Goal: Task Accomplishment & Management: Manage account settings

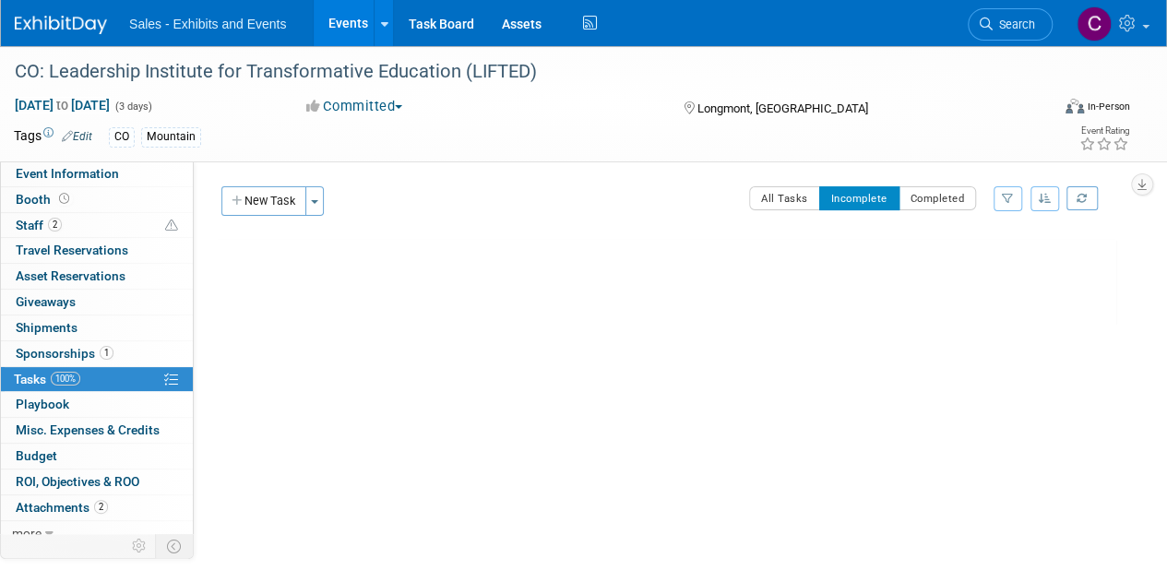
click at [339, 31] on link "Events" at bounding box center [347, 23] width 67 height 46
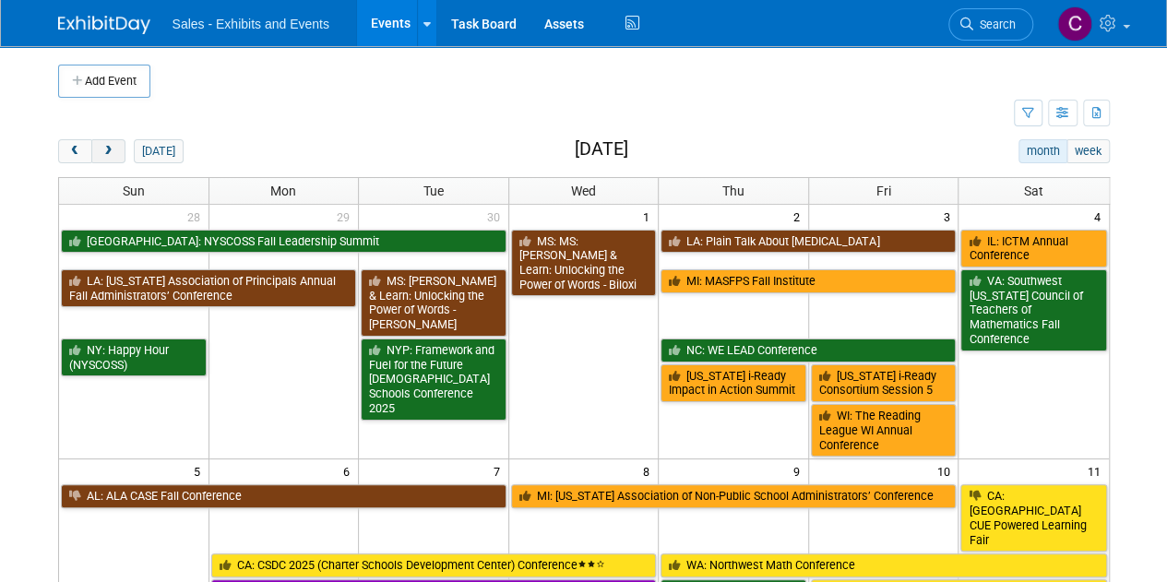
click at [101, 148] on span "next" at bounding box center [108, 152] width 14 height 12
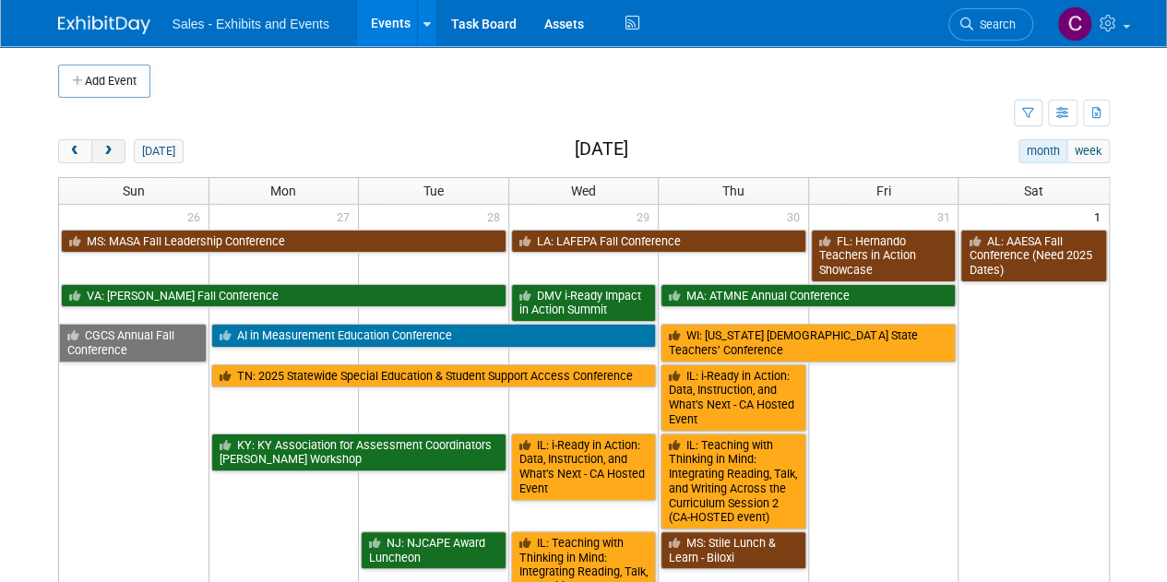
click at [101, 148] on span "next" at bounding box center [108, 152] width 14 height 12
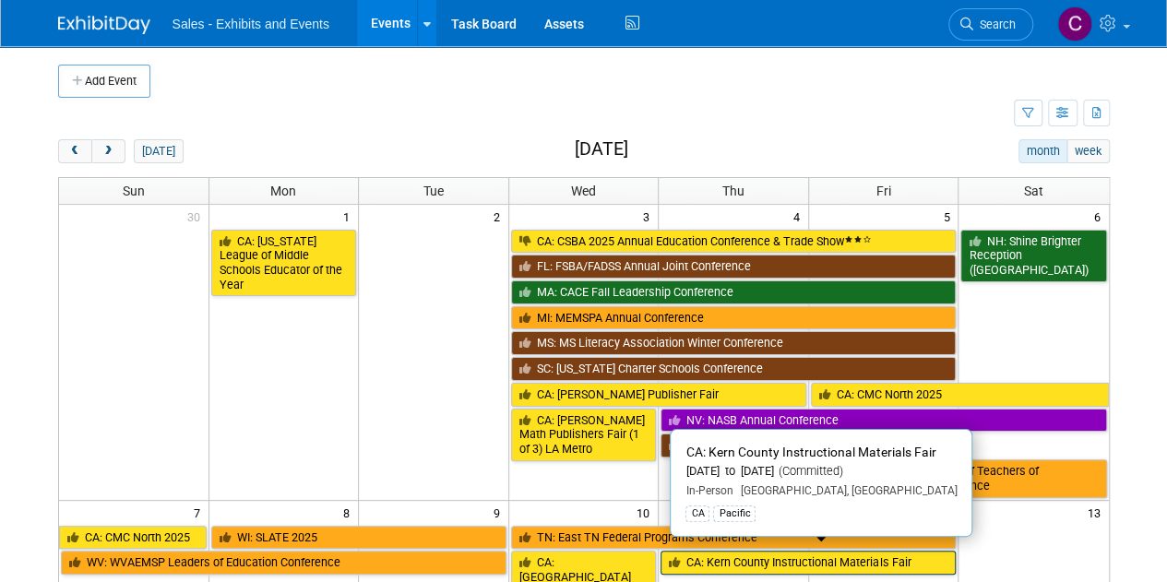
click at [742, 565] on link "CA: Kern County Instructional Materials Fair" at bounding box center [807, 563] width 295 height 24
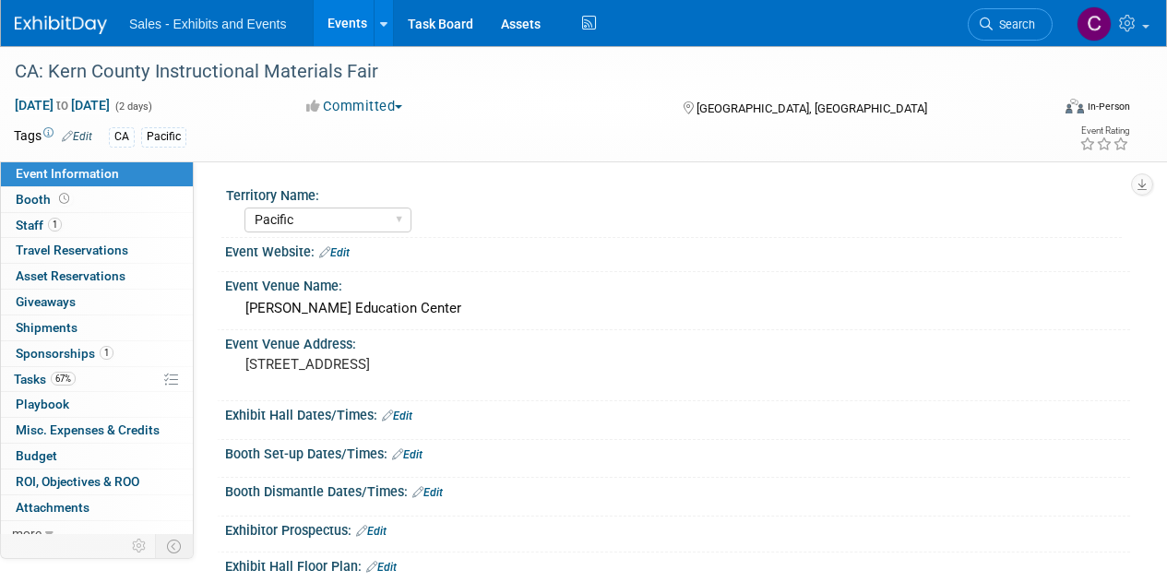
select select "Pacific"
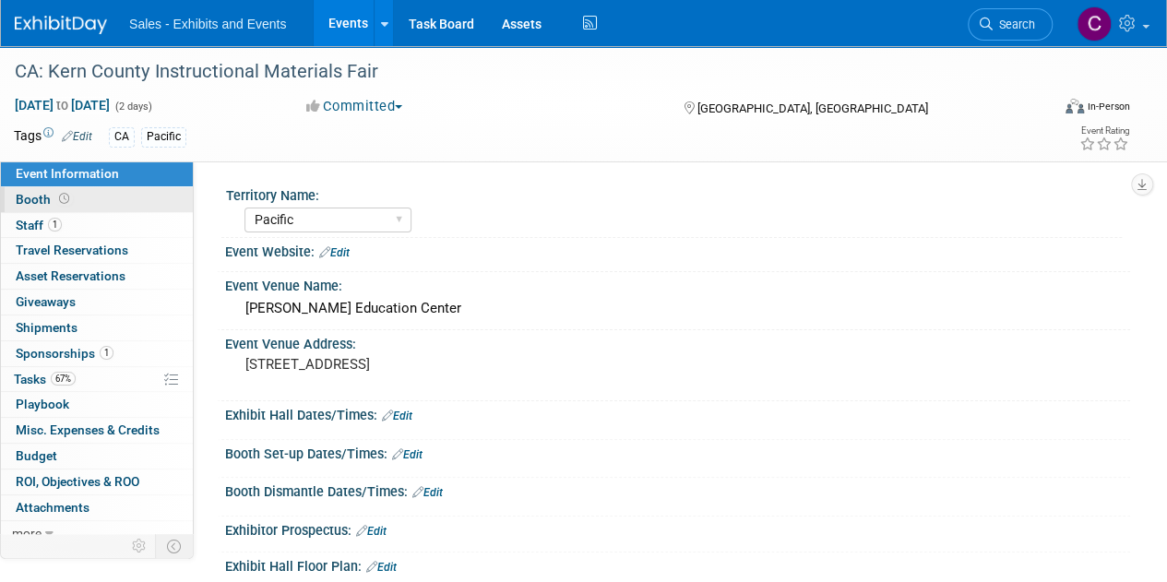
click at [44, 202] on span "Booth" at bounding box center [44, 199] width 57 height 15
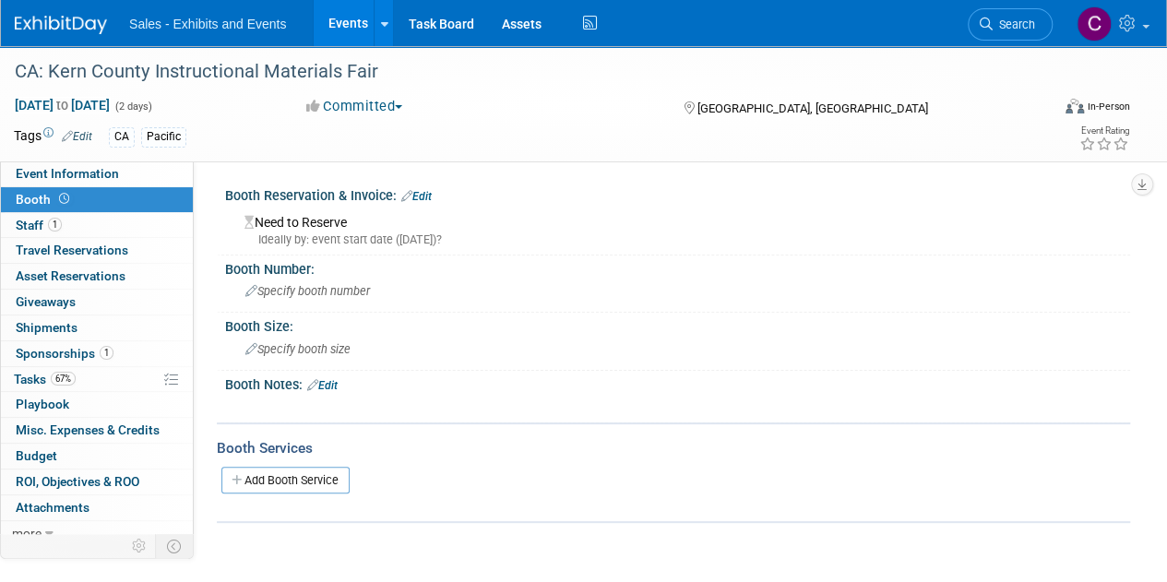
click at [428, 190] on link "Edit" at bounding box center [416, 196] width 30 height 13
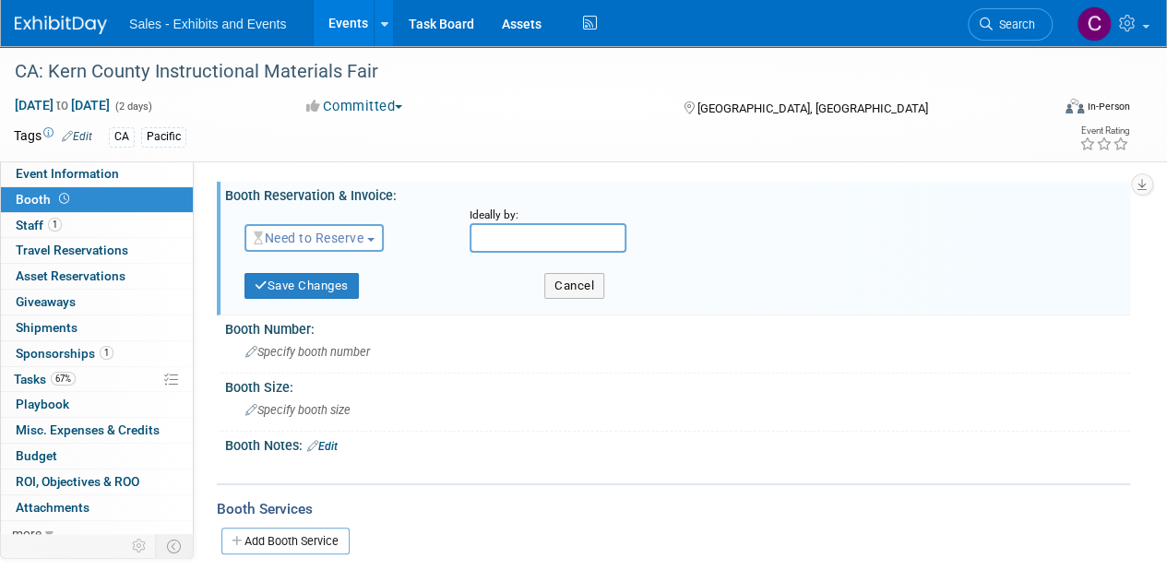
click at [318, 250] on button "Need to Reserve" at bounding box center [313, 238] width 139 height 28
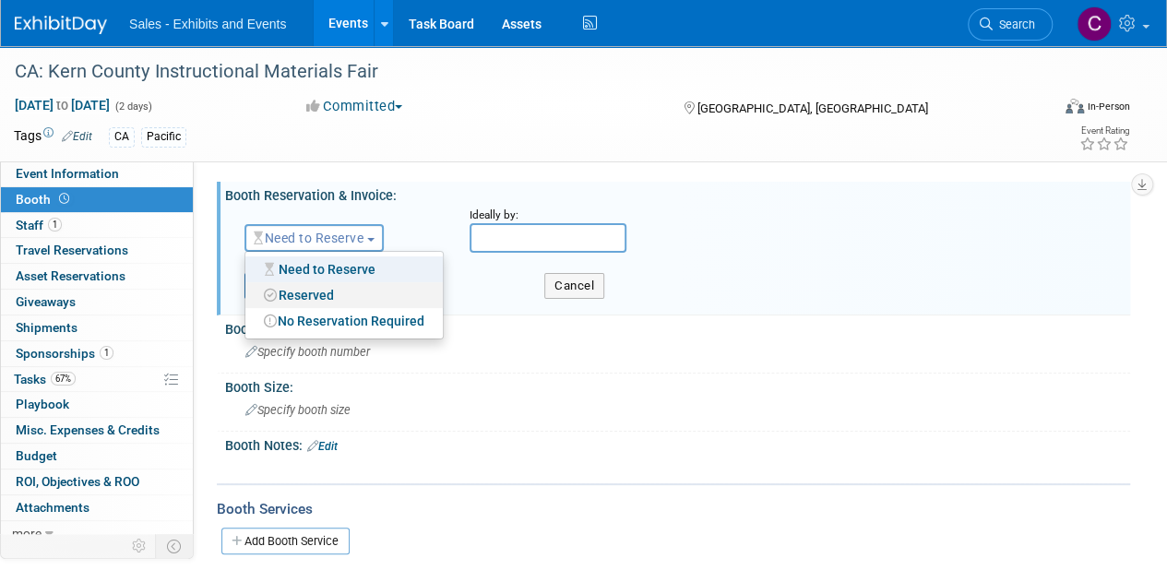
click at [313, 297] on link "Reserved" at bounding box center [343, 295] width 197 height 26
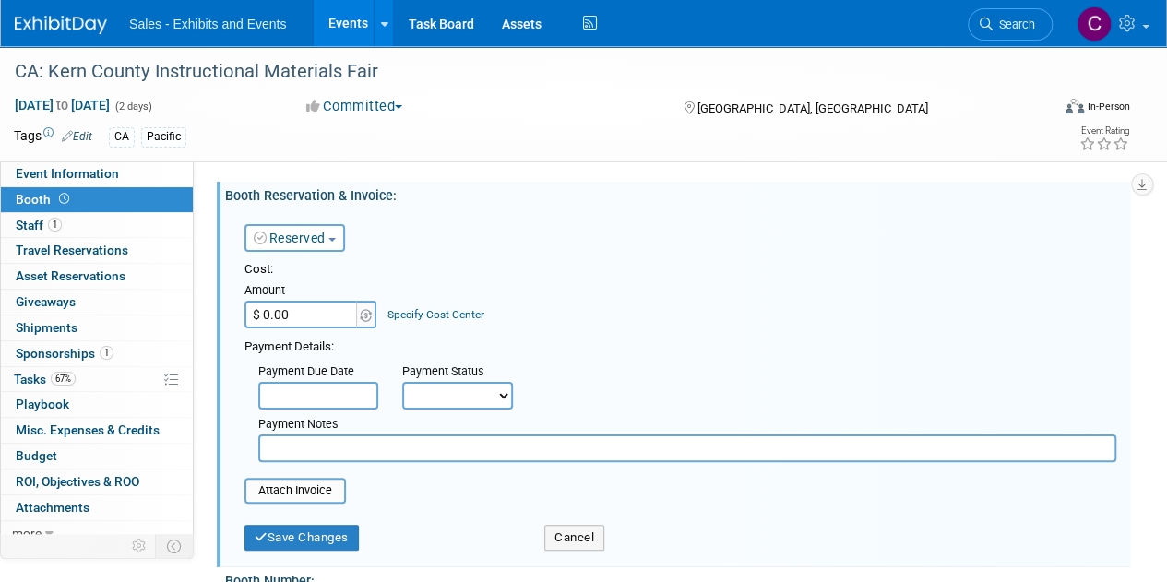
click at [300, 317] on input "$ 0.00" at bounding box center [301, 315] width 115 height 28
type input "$ 1,290.00"
click at [415, 403] on select "Not Paid Yet Partially Paid Paid in Full" at bounding box center [457, 396] width 111 height 28
select select "1"
click at [402, 382] on select "Not Paid Yet Partially Paid Paid in Full" at bounding box center [457, 396] width 111 height 28
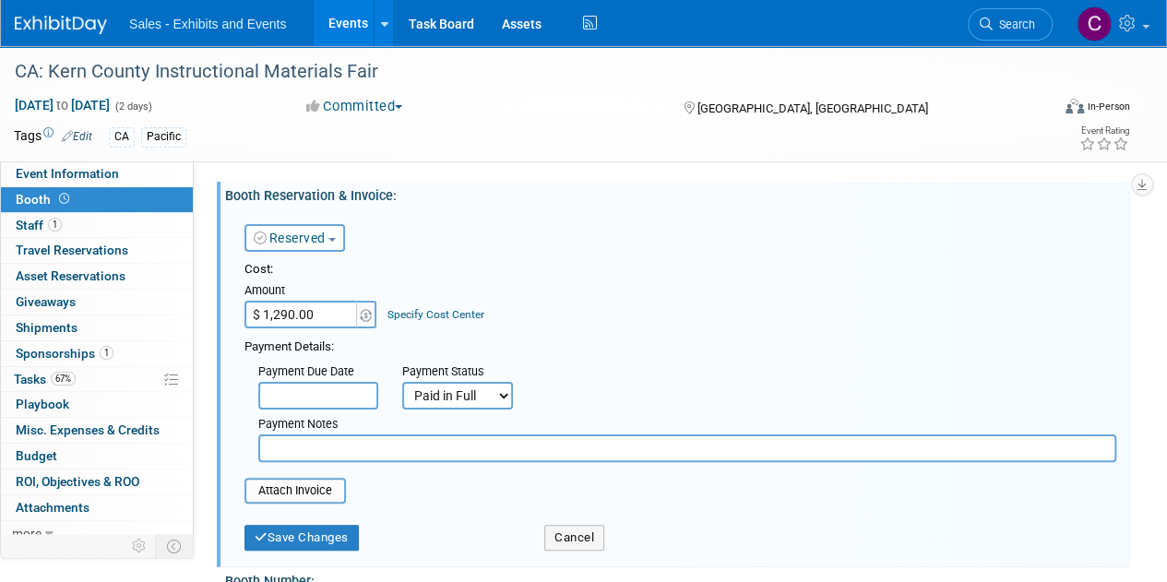
click at [387, 453] on input "text" at bounding box center [687, 448] width 858 height 28
type input "in WD 092425"
click at [302, 541] on button "Save Changes" at bounding box center [301, 538] width 114 height 26
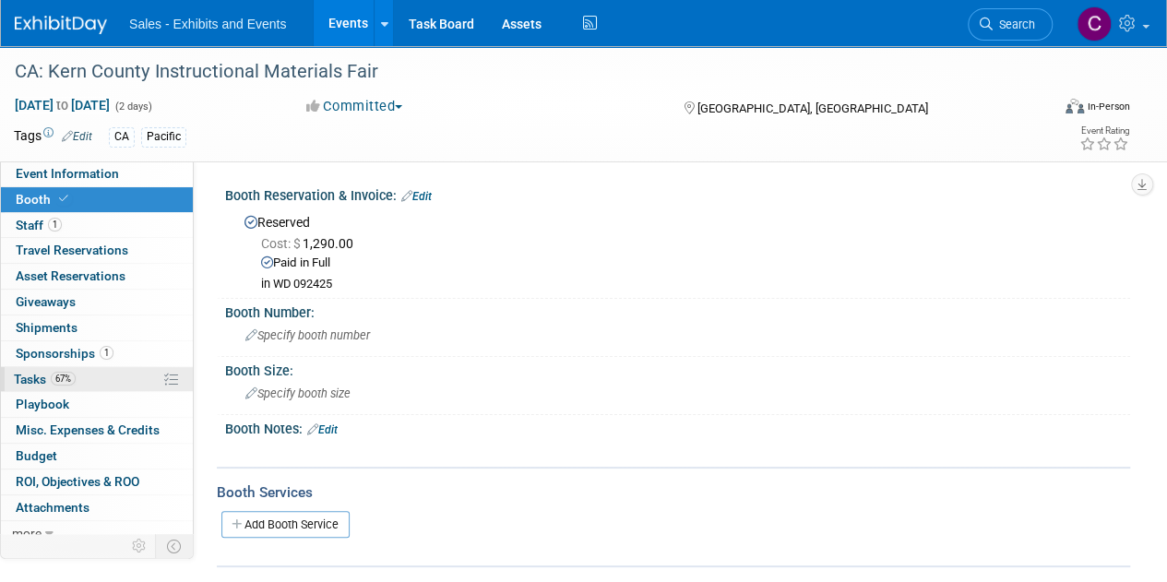
click at [25, 372] on span "Tasks 67%" at bounding box center [45, 379] width 62 height 15
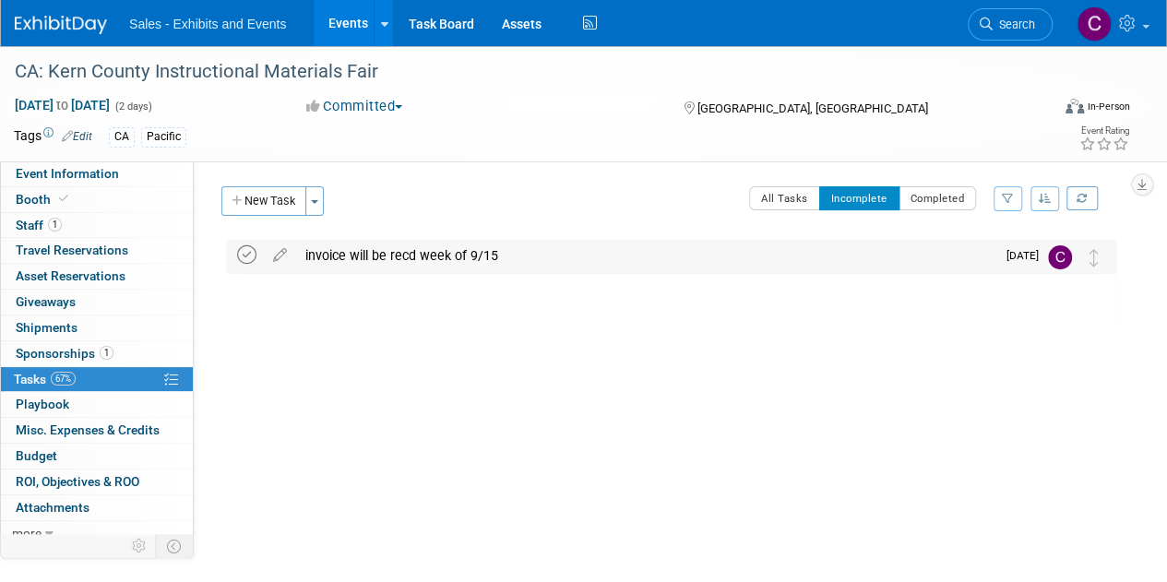
click at [250, 254] on icon at bounding box center [246, 254] width 19 height 19
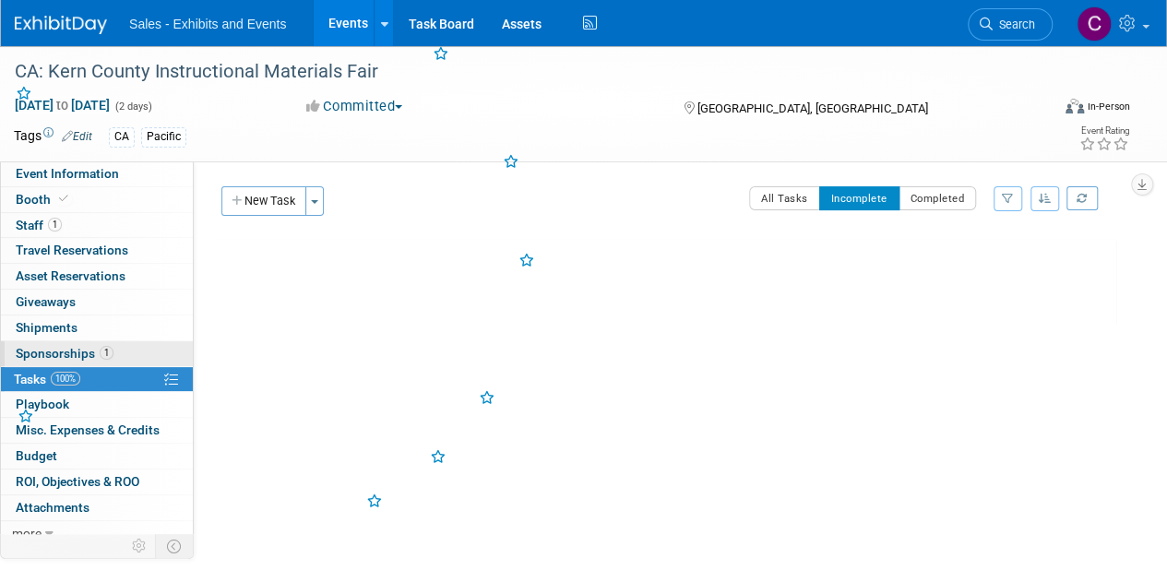
click at [64, 352] on span "Sponsorships 1" at bounding box center [65, 353] width 98 height 15
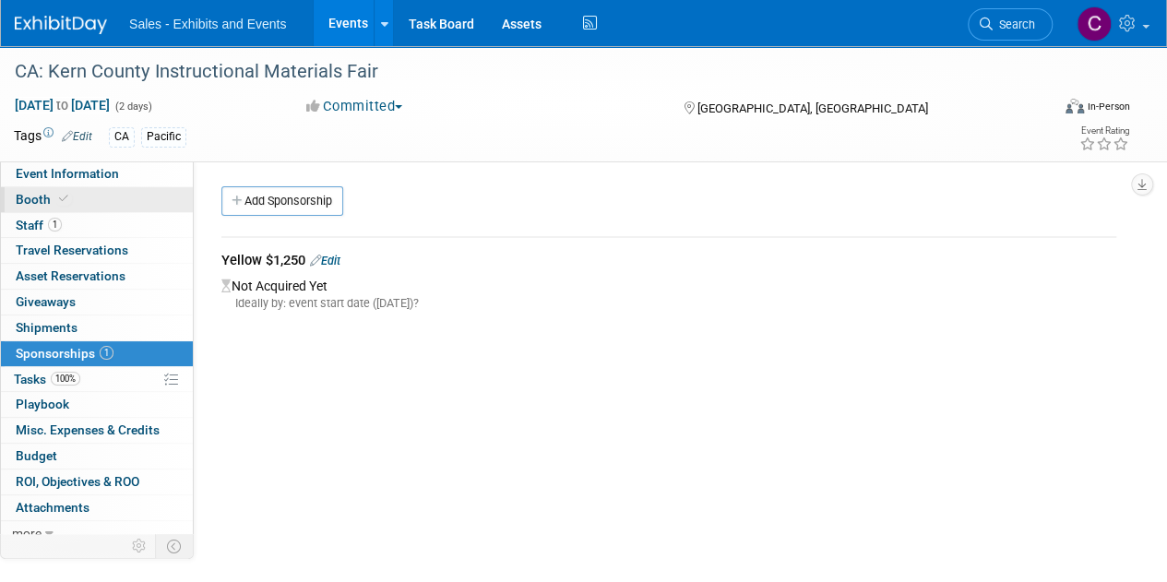
click at [41, 195] on span "Booth" at bounding box center [44, 199] width 56 height 15
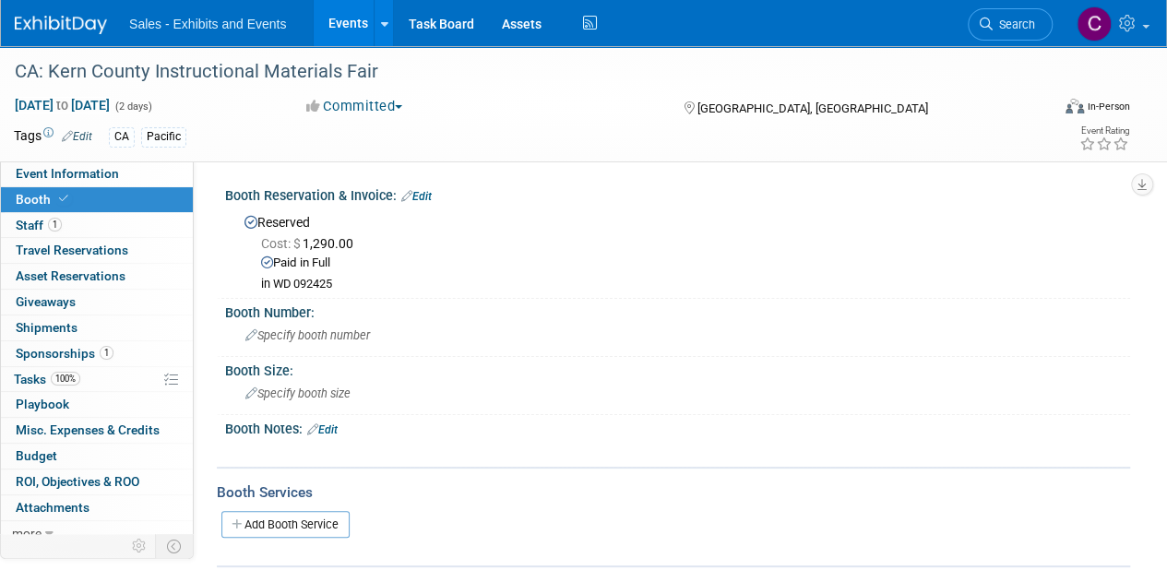
click at [428, 192] on link "Edit" at bounding box center [416, 196] width 30 height 13
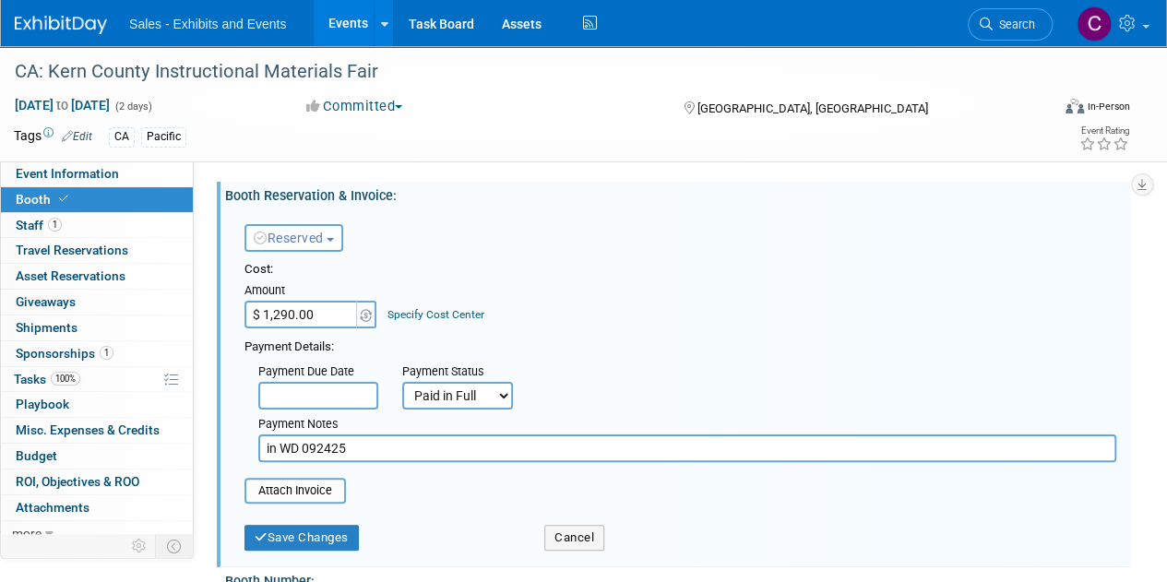
click at [334, 238] on span "button" at bounding box center [329, 240] width 7 height 4
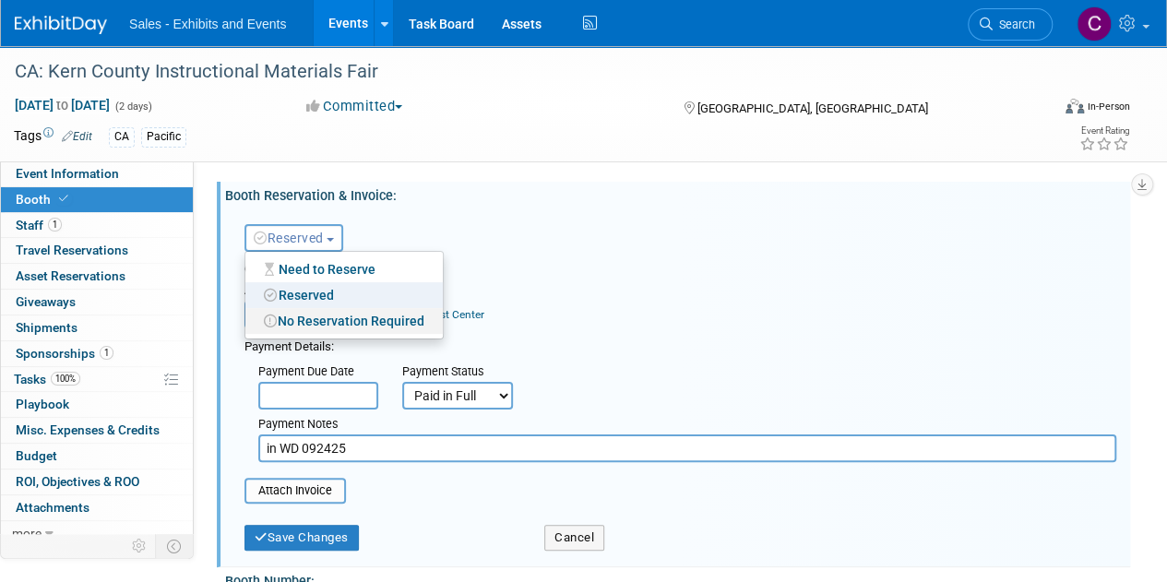
click at [332, 318] on link "No Reservation Required" at bounding box center [343, 321] width 197 height 26
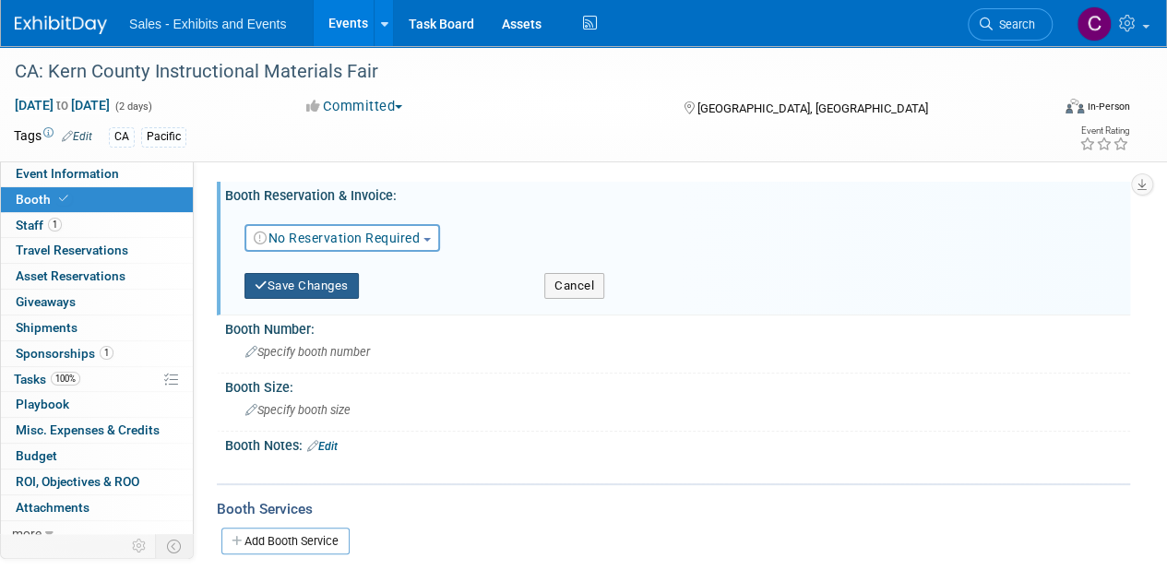
click at [316, 291] on button "Save Changes" at bounding box center [301, 286] width 114 height 26
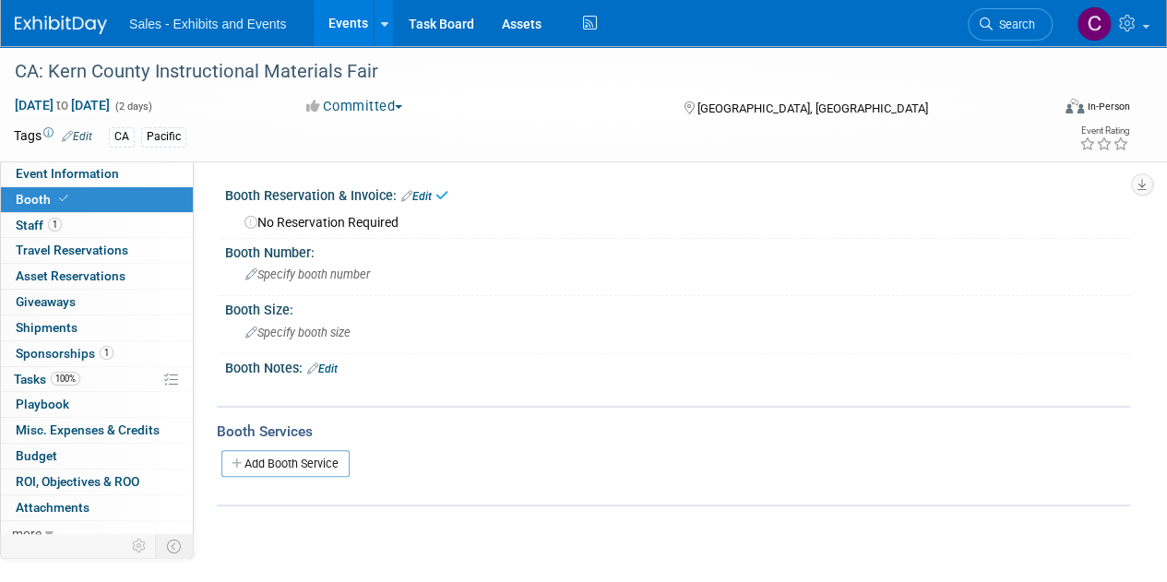
click at [336, 372] on link "Edit" at bounding box center [322, 368] width 30 height 13
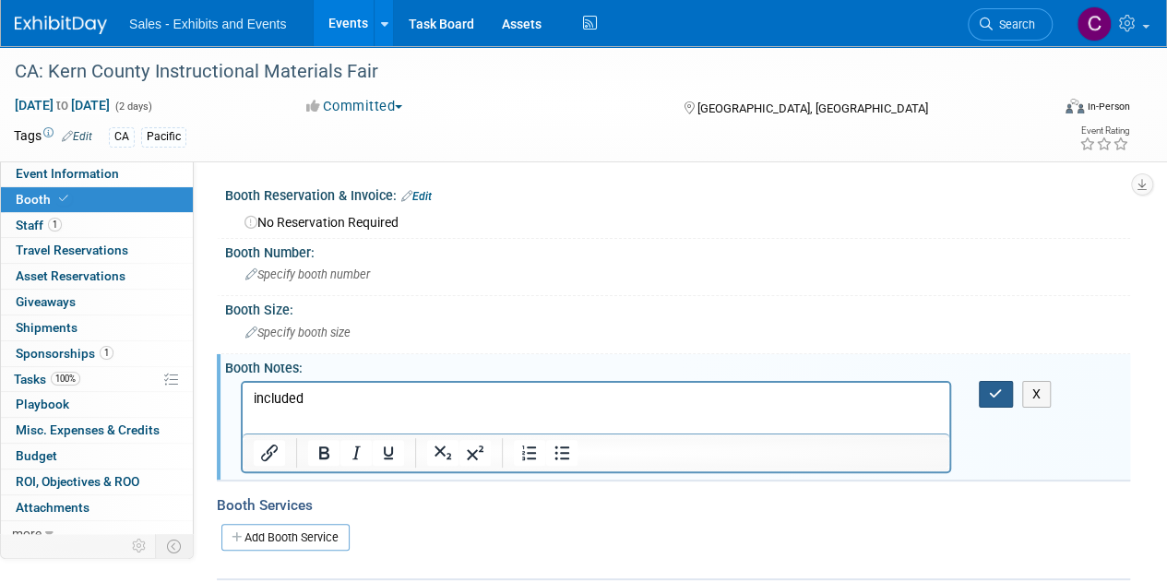
click at [1007, 387] on button "button" at bounding box center [996, 394] width 34 height 27
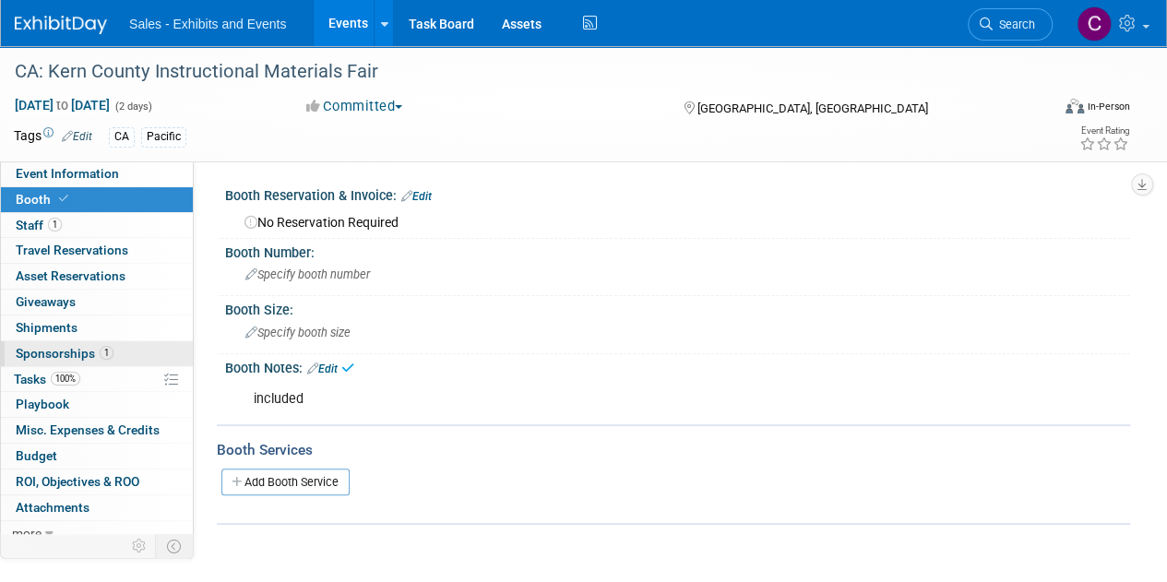
click at [71, 346] on span "Sponsorships 1" at bounding box center [65, 353] width 98 height 15
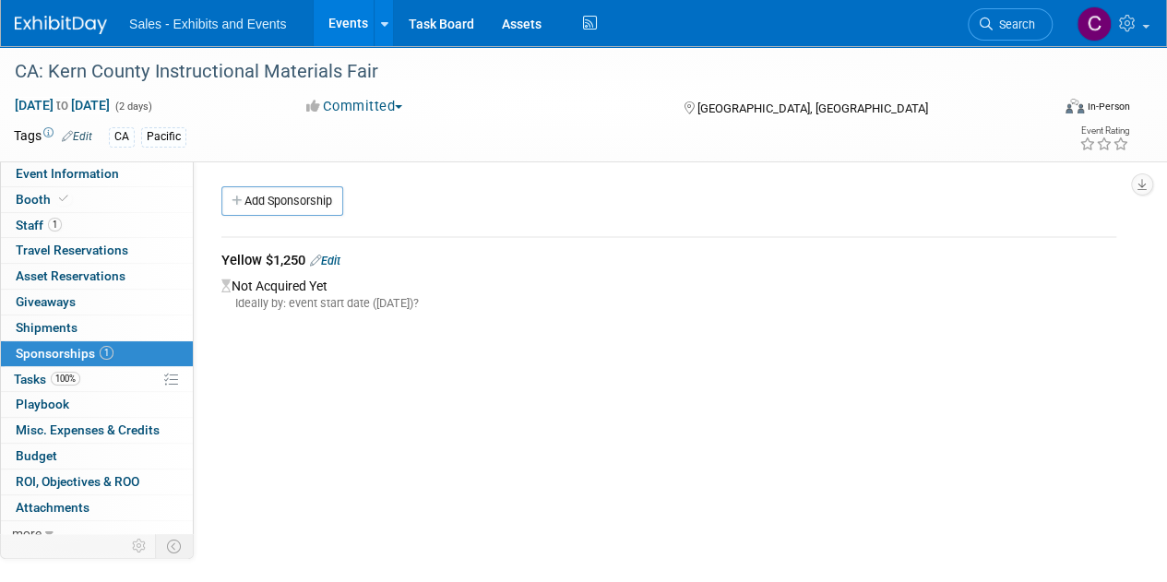
click at [340, 260] on link "Edit" at bounding box center [325, 261] width 30 height 14
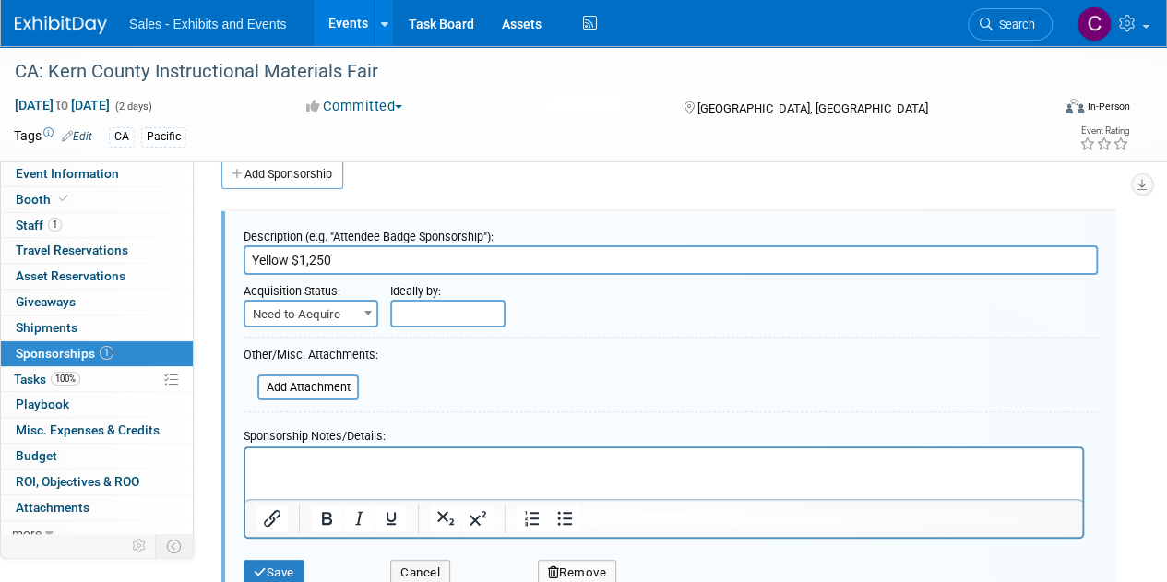
click at [332, 258] on input "Yellow $1,250" at bounding box center [670, 260] width 854 height 30
type input "Yellow $1,290"
click at [303, 324] on span "Need to Acquire" at bounding box center [310, 315] width 131 height 26
select select "2"
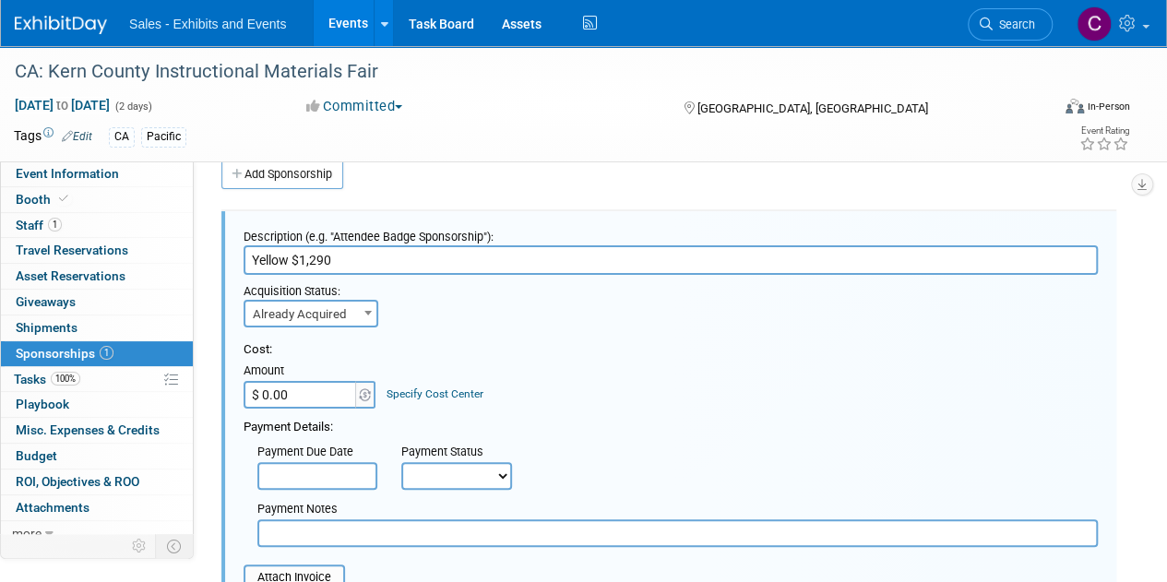
click at [290, 393] on input "$ 0.00" at bounding box center [300, 395] width 115 height 28
type input "$ 1,290.00"
click at [459, 462] on select "Not Paid Yet Partially Paid Paid in Full" at bounding box center [456, 476] width 111 height 28
select select "1"
click at [401, 462] on select "Not Paid Yet Partially Paid Paid in Full" at bounding box center [456, 476] width 111 height 28
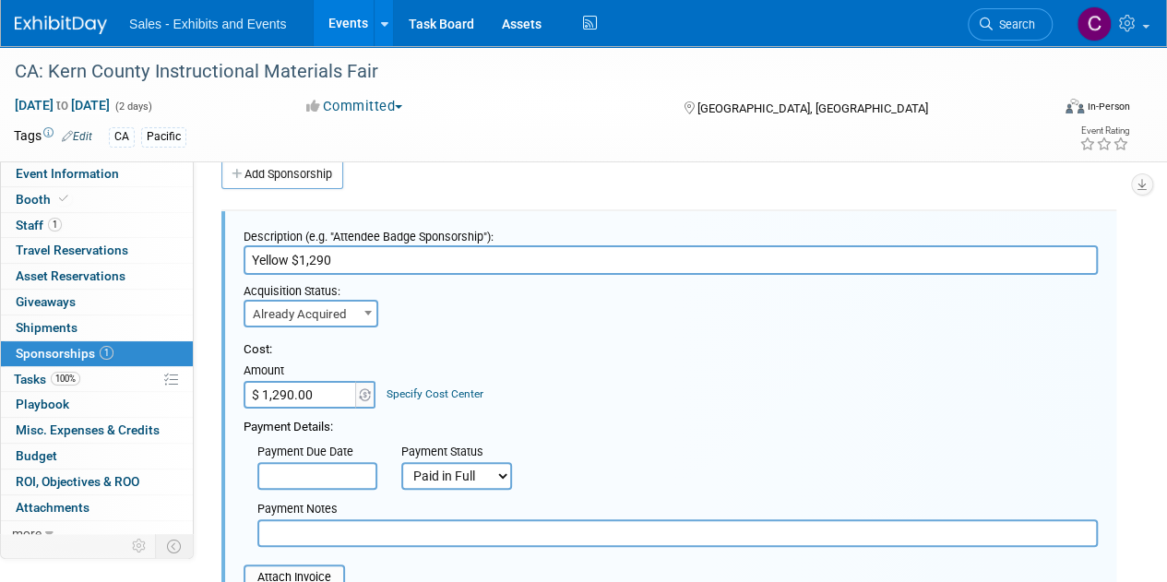
click at [338, 541] on input "text" at bounding box center [677, 533] width 840 height 28
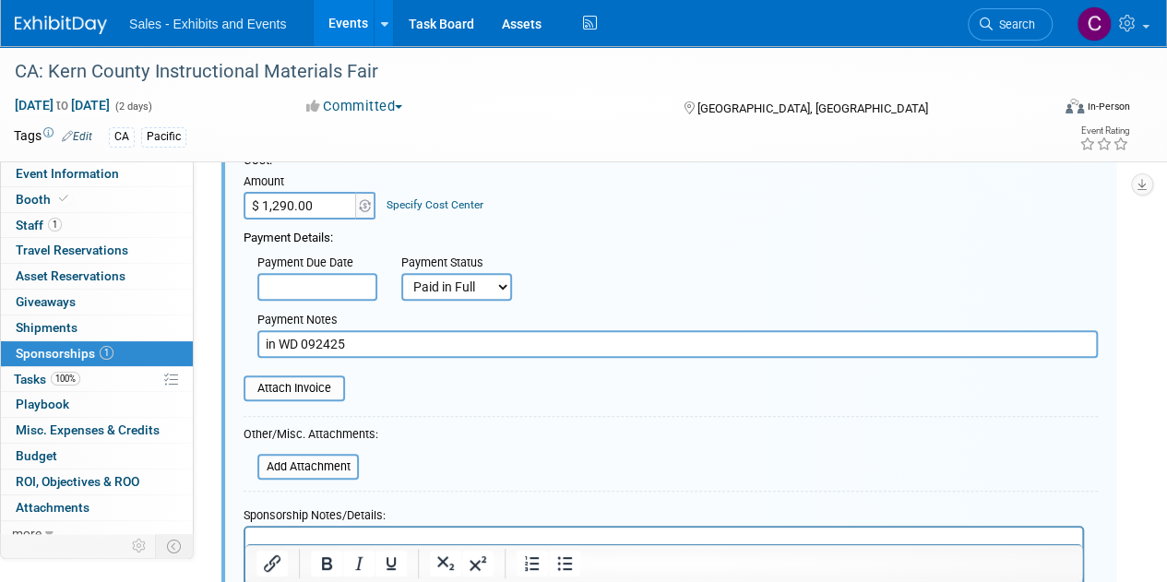
scroll to position [231, 0]
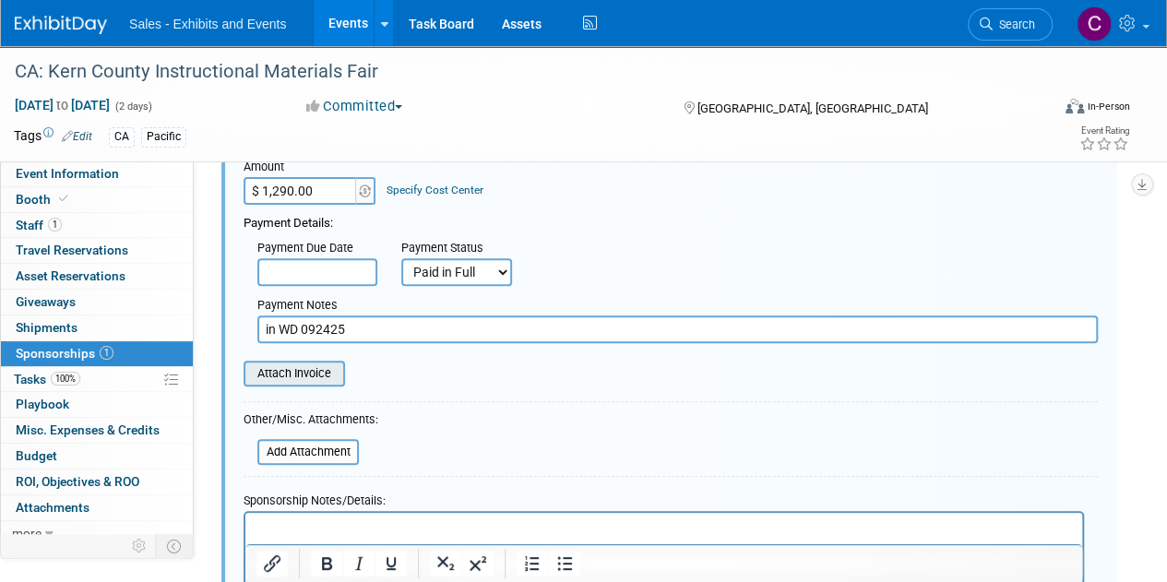
type input "in WD 092425"
click at [288, 370] on input "file" at bounding box center [234, 373] width 220 height 22
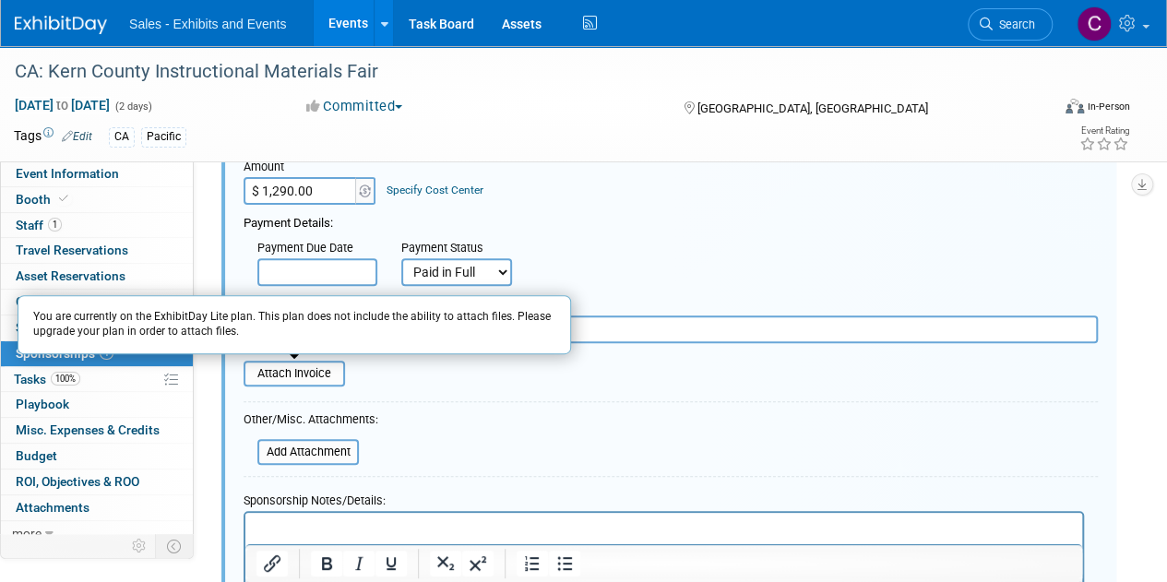
scroll to position [359, 0]
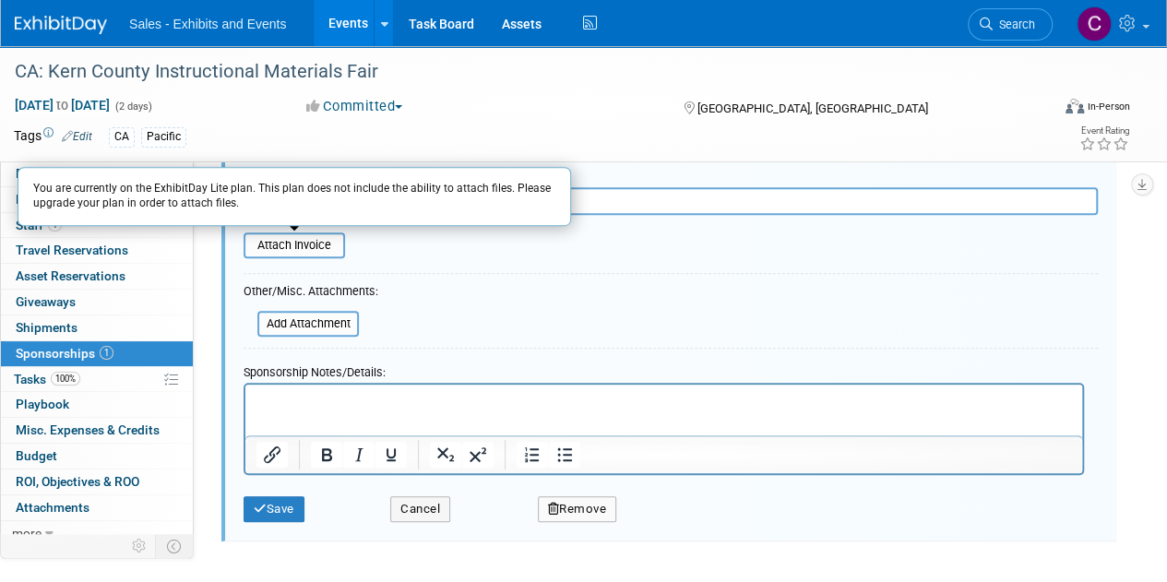
drag, startPoint x: 313, startPoint y: 520, endPoint x: 262, endPoint y: 506, distance: 52.6
click at [312, 520] on div "Save Cancel Remove" at bounding box center [670, 503] width 854 height 56
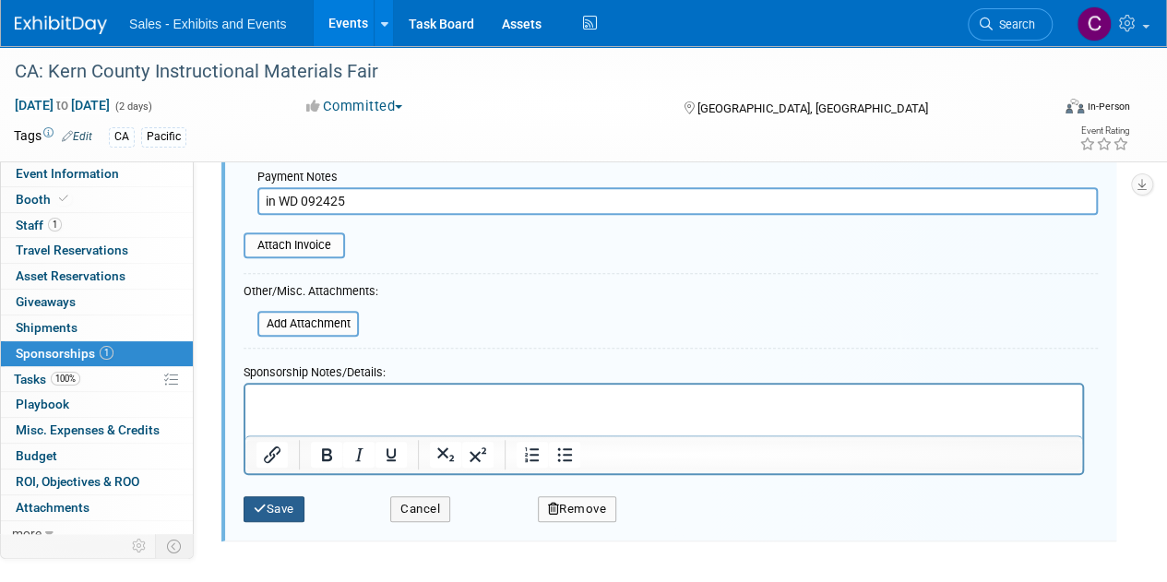
click at [264, 506] on icon "submit" at bounding box center [260, 509] width 13 height 12
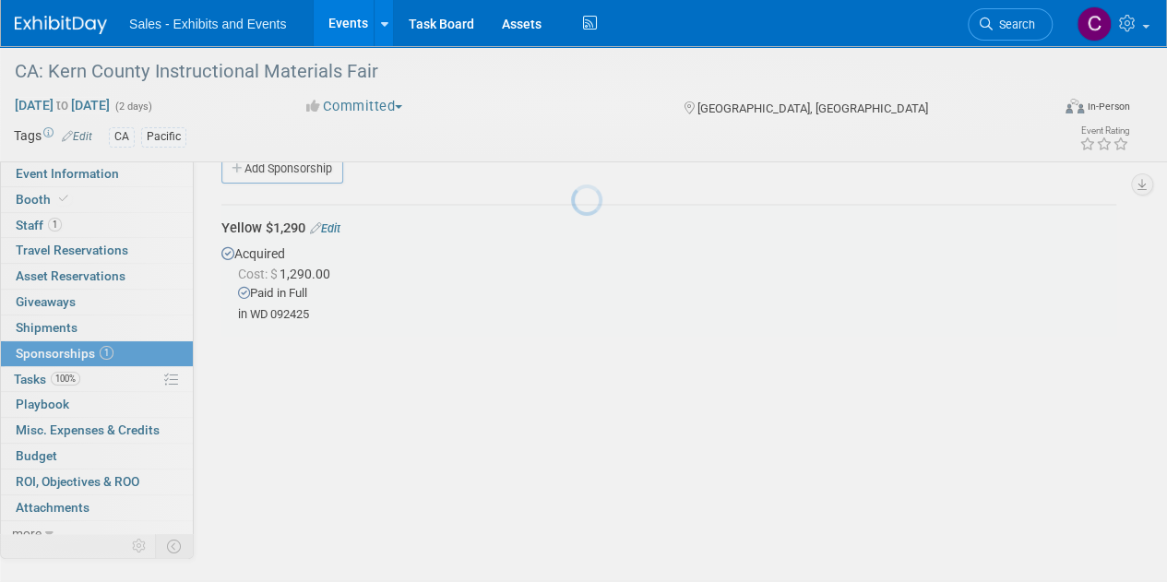
scroll to position [27, 0]
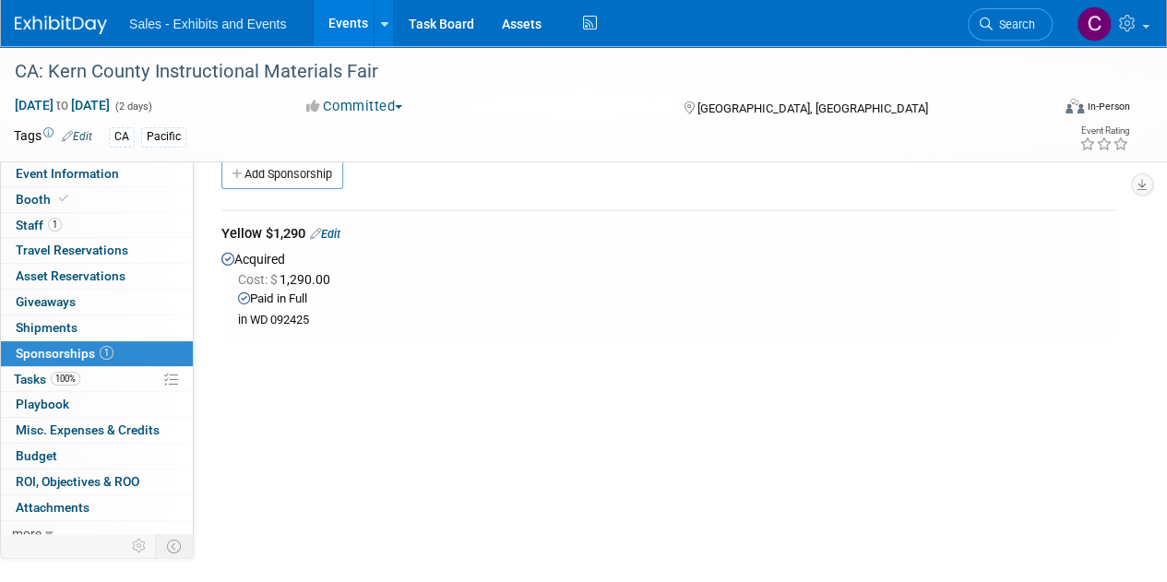
drag, startPoint x: 341, startPoint y: 241, endPoint x: 335, endPoint y: 228, distance: 14.4
click at [341, 241] on div "Yellow $1,290 Edit" at bounding box center [668, 235] width 895 height 23
click at [335, 225] on div "Yellow $1,290 Edit" at bounding box center [668, 235] width 895 height 23
drag, startPoint x: 341, startPoint y: 230, endPoint x: 1180, endPoint y: 306, distance: 841.8
click at [340, 230] on link "Edit" at bounding box center [325, 234] width 30 height 14
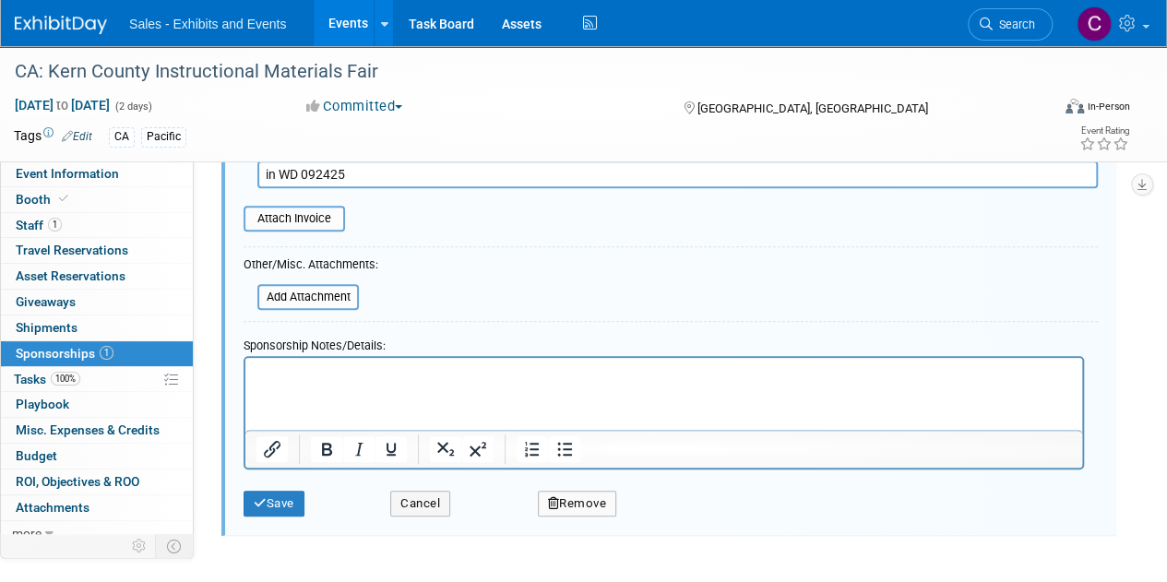
scroll to position [408, 0]
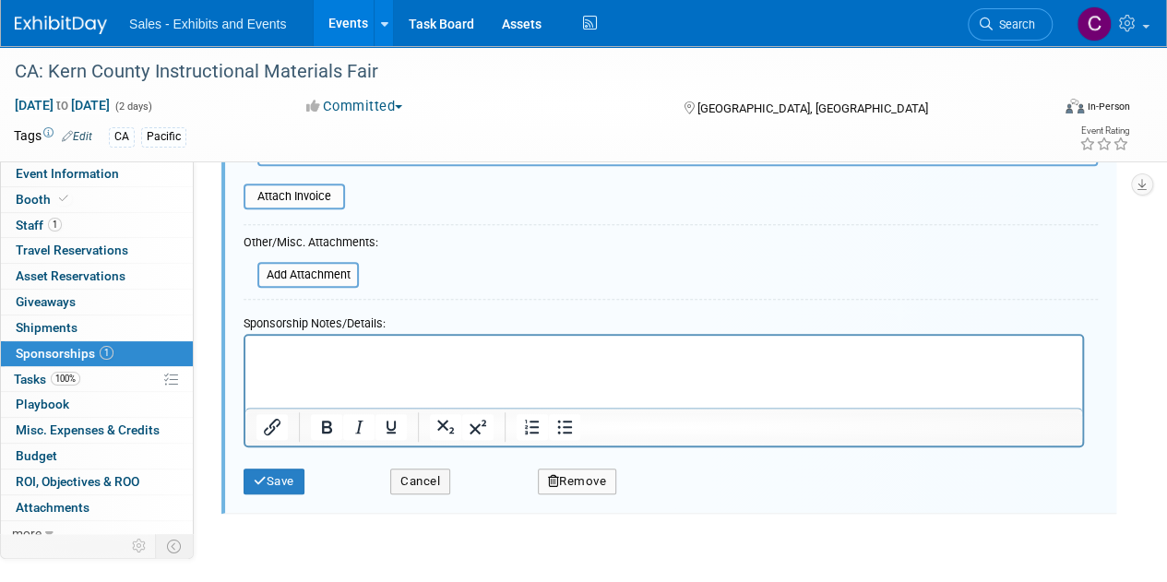
drag, startPoint x: 341, startPoint y: 374, endPoint x: 287, endPoint y: 350, distance: 59.5
click at [287, 350] on p "Rich Text Area. Press ALT-0 for help." at bounding box center [663, 351] width 815 height 18
paste body "Rich Text Area. Press ALT-0 for help."
click at [304, 485] on button "Save" at bounding box center [273, 482] width 61 height 26
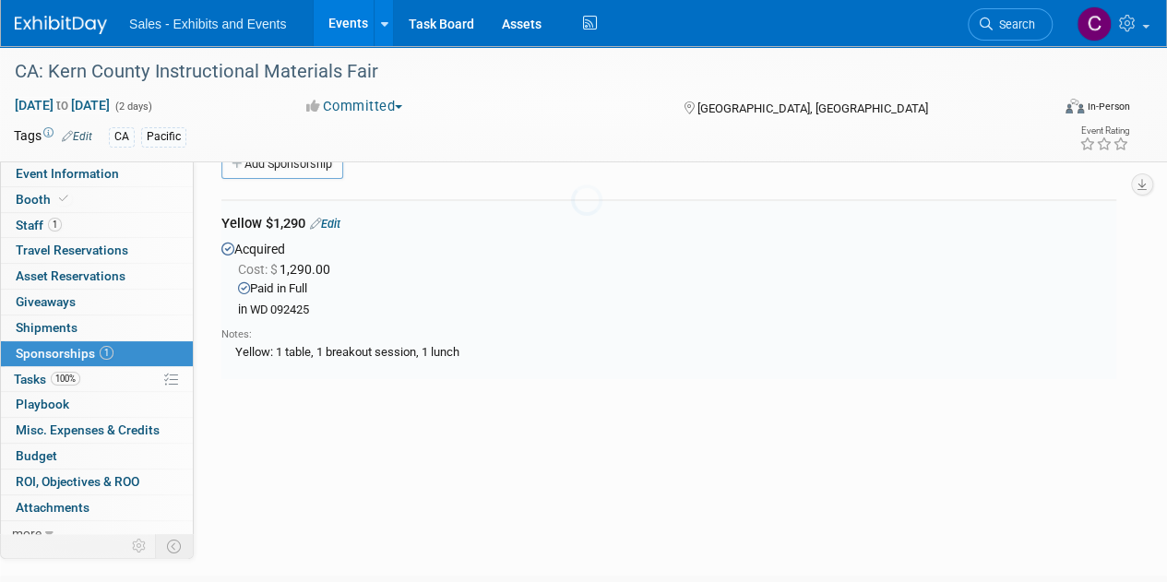
scroll to position [27, 0]
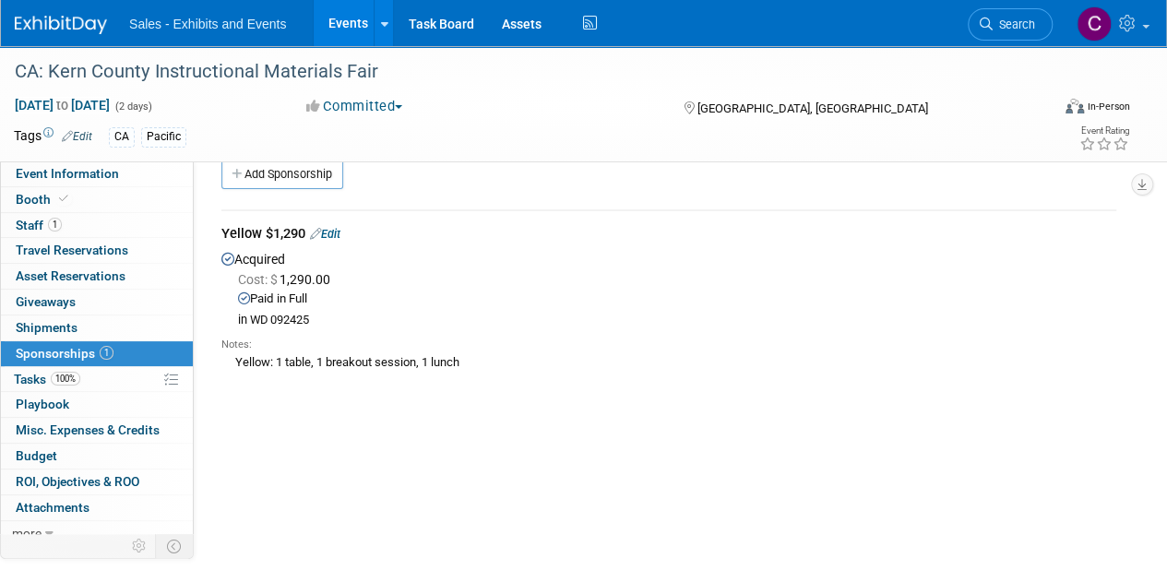
click at [352, 16] on link "Events" at bounding box center [347, 23] width 67 height 46
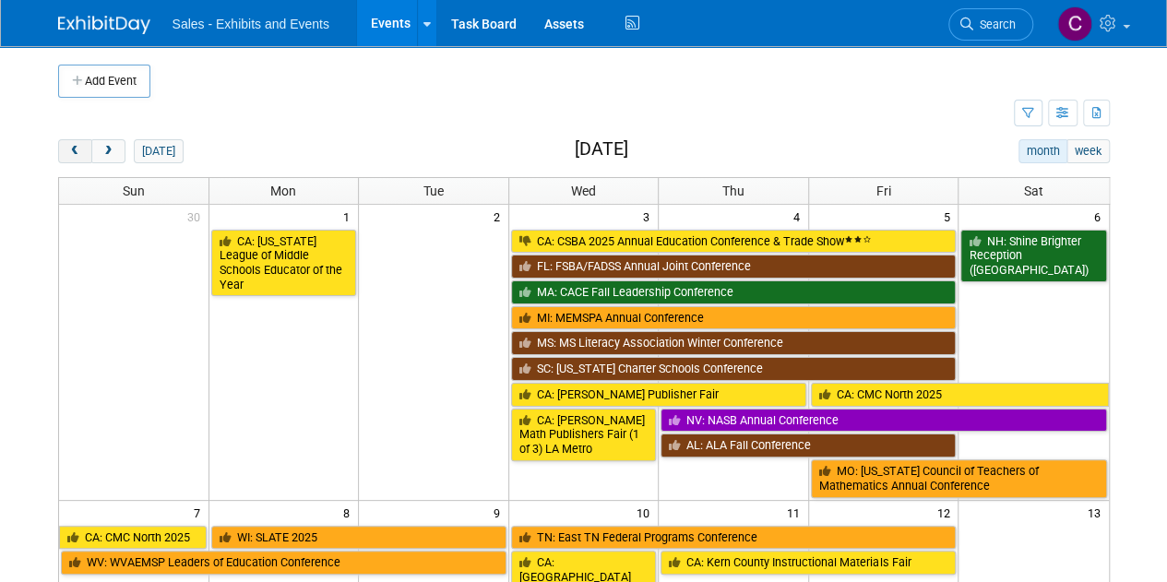
click at [68, 147] on span "prev" at bounding box center [75, 152] width 14 height 12
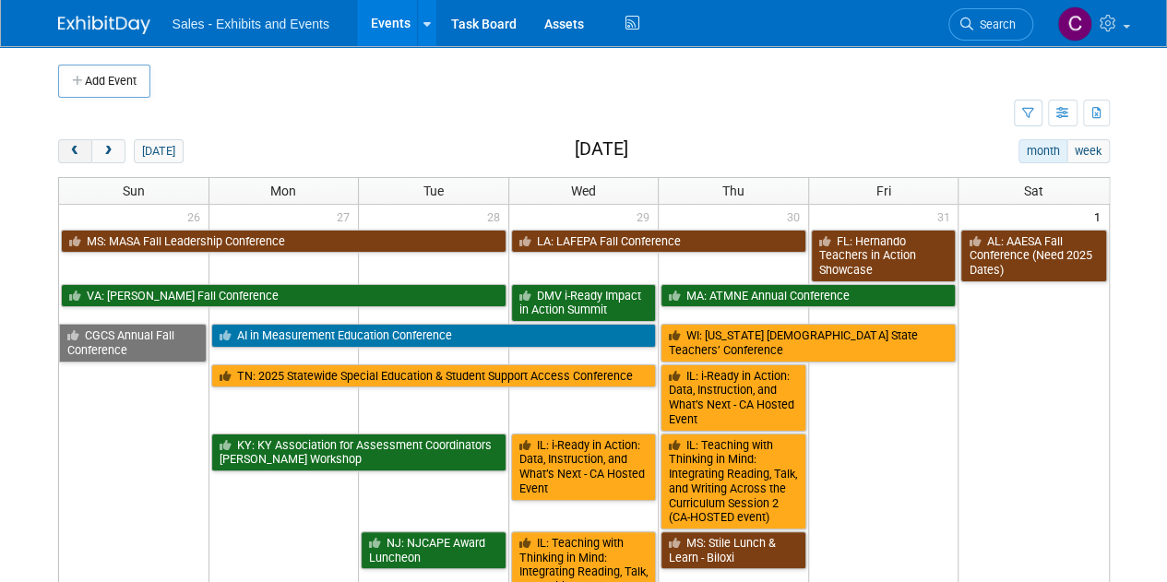
click at [68, 147] on span "prev" at bounding box center [75, 152] width 14 height 12
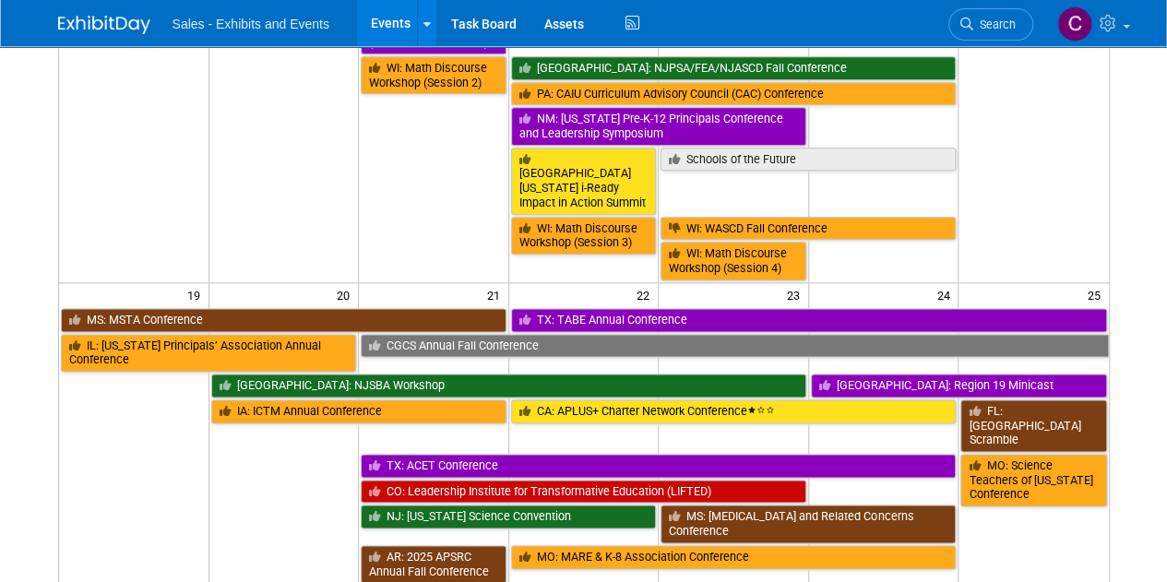
scroll to position [1066, 0]
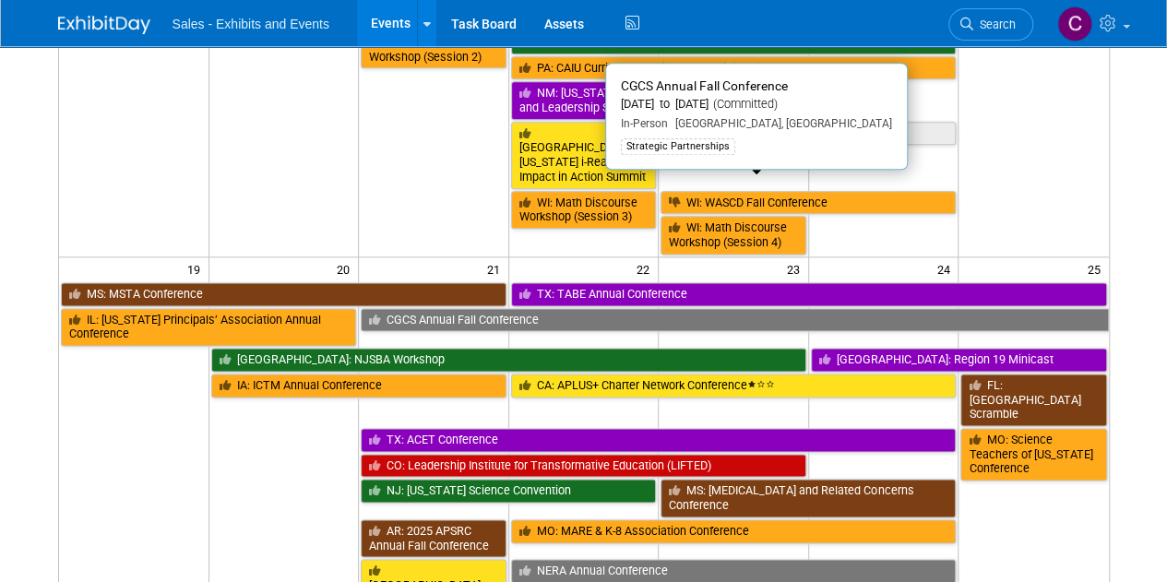
click at [432, 308] on link "CGCS Annual Fall Conference" at bounding box center [734, 320] width 747 height 24
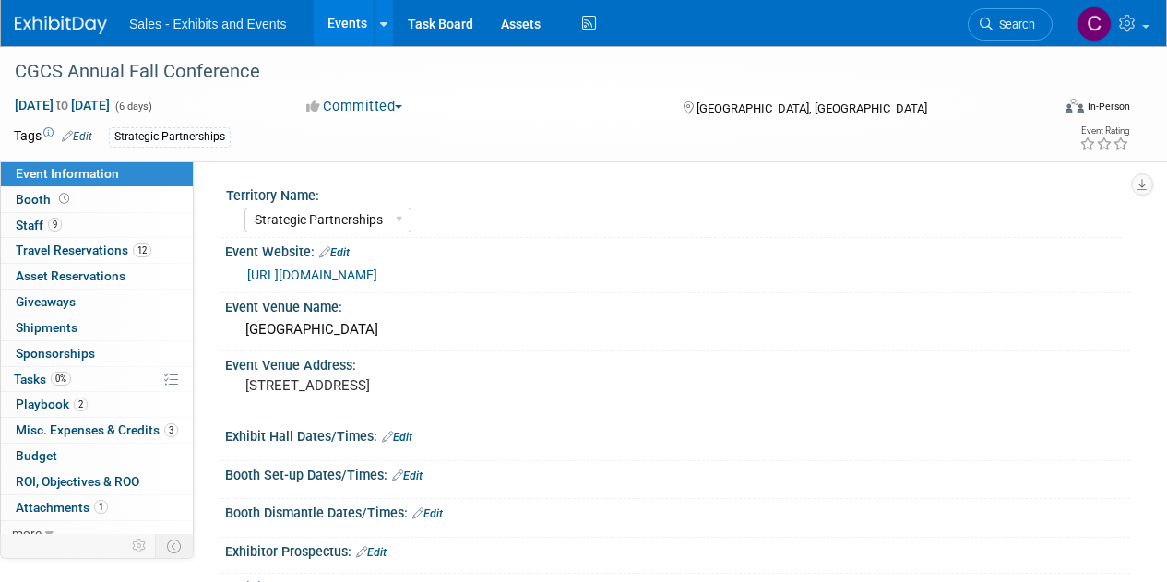
select select "Strategic Partnerships"
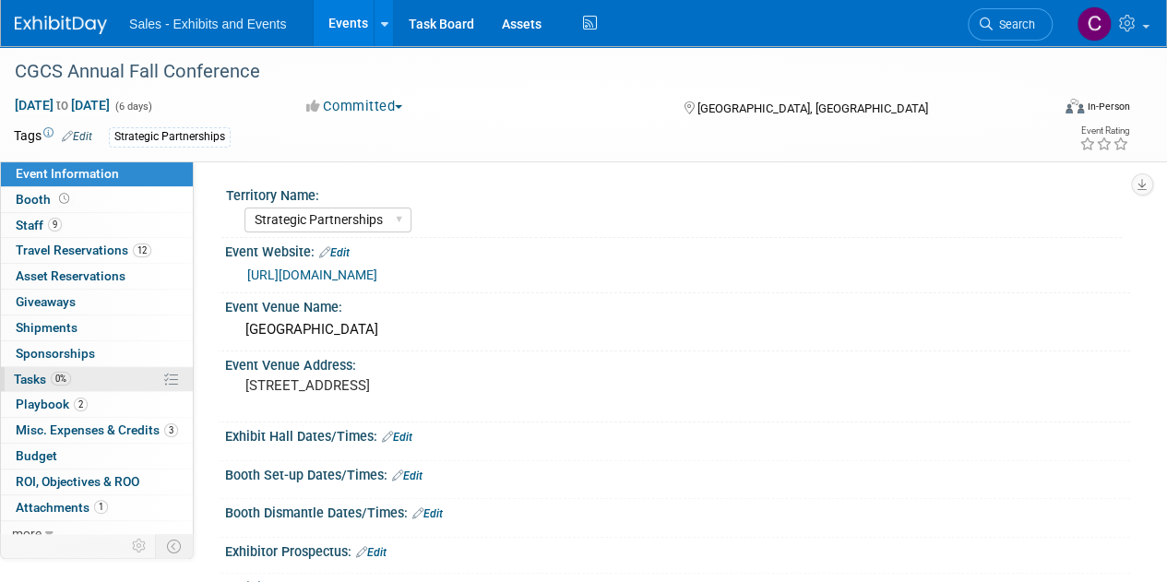
click at [17, 388] on link "0% Tasks 0%" at bounding box center [97, 379] width 192 height 25
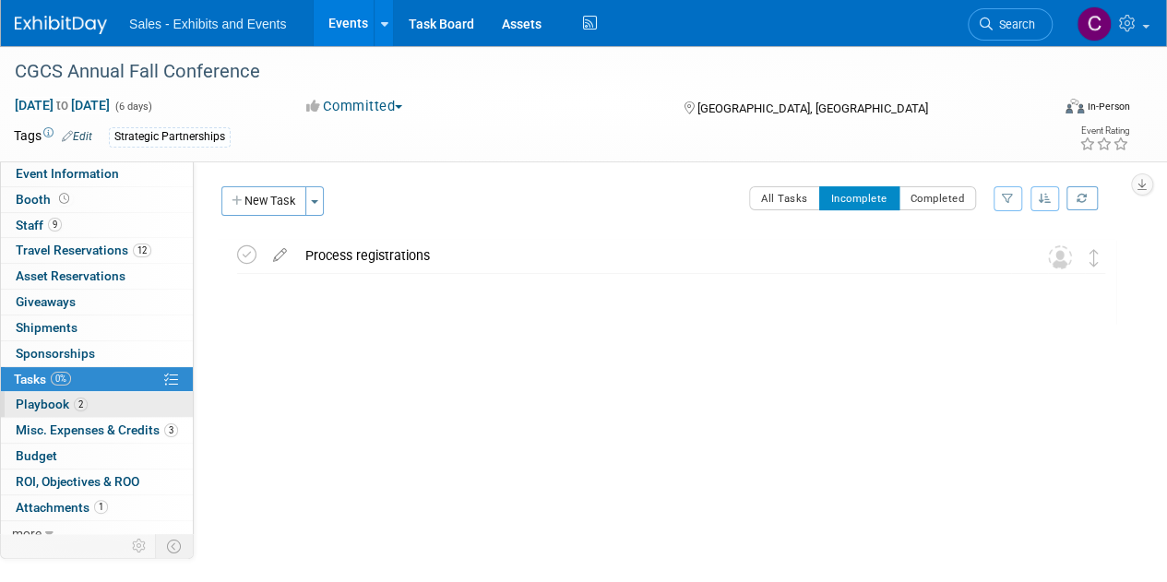
click at [24, 399] on span "Playbook 2" at bounding box center [52, 404] width 72 height 15
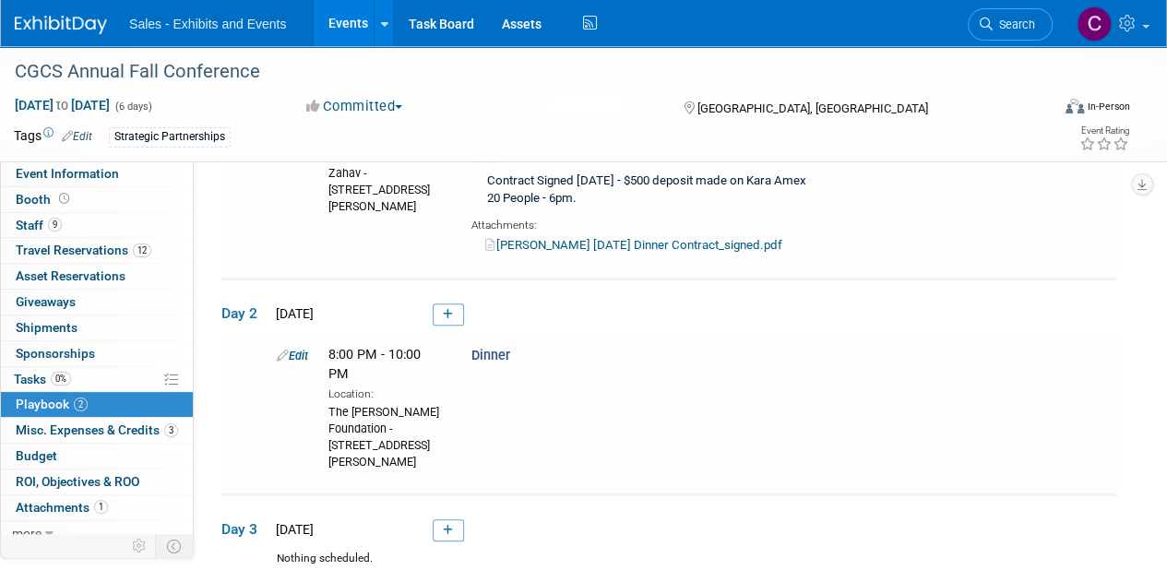
scroll to position [179, 0]
